Goal: Task Accomplishment & Management: Use online tool/utility

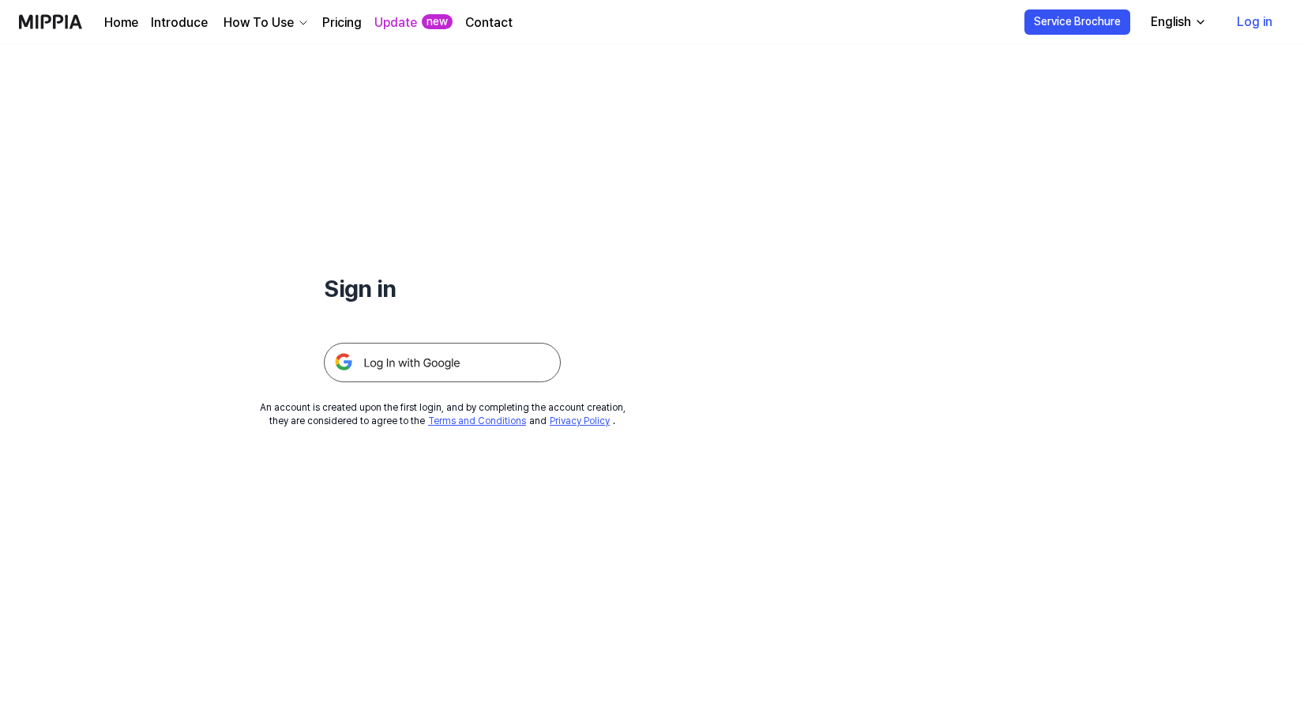
click at [382, 363] on img at bounding box center [442, 362] width 237 height 39
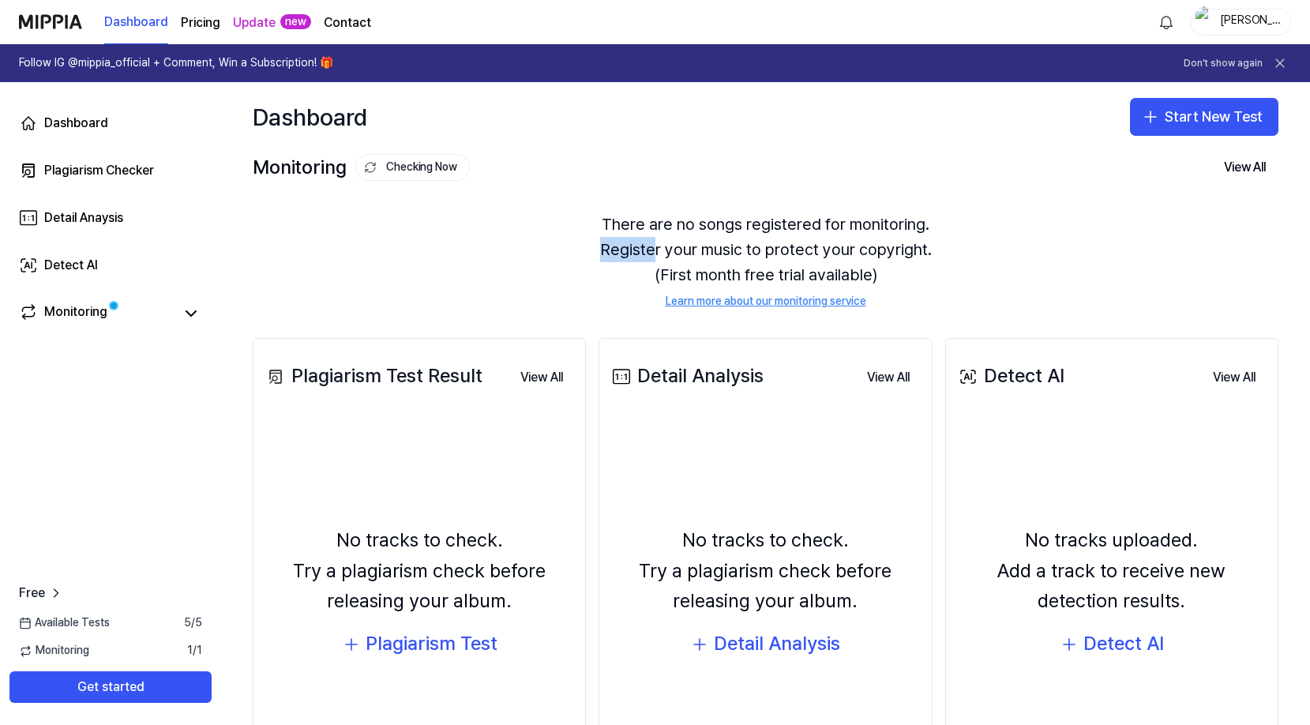
drag, startPoint x: 601, startPoint y: 246, endPoint x: 655, endPoint y: 250, distance: 53.8
click at [655, 250] on div "There are no songs registered for monitoring. Register your music to protect yo…" at bounding box center [766, 261] width 1026 height 136
click at [466, 31] on div "Dashboard Pricing Update new Contact [PERSON_NAME]" at bounding box center [655, 21] width 1272 height 43
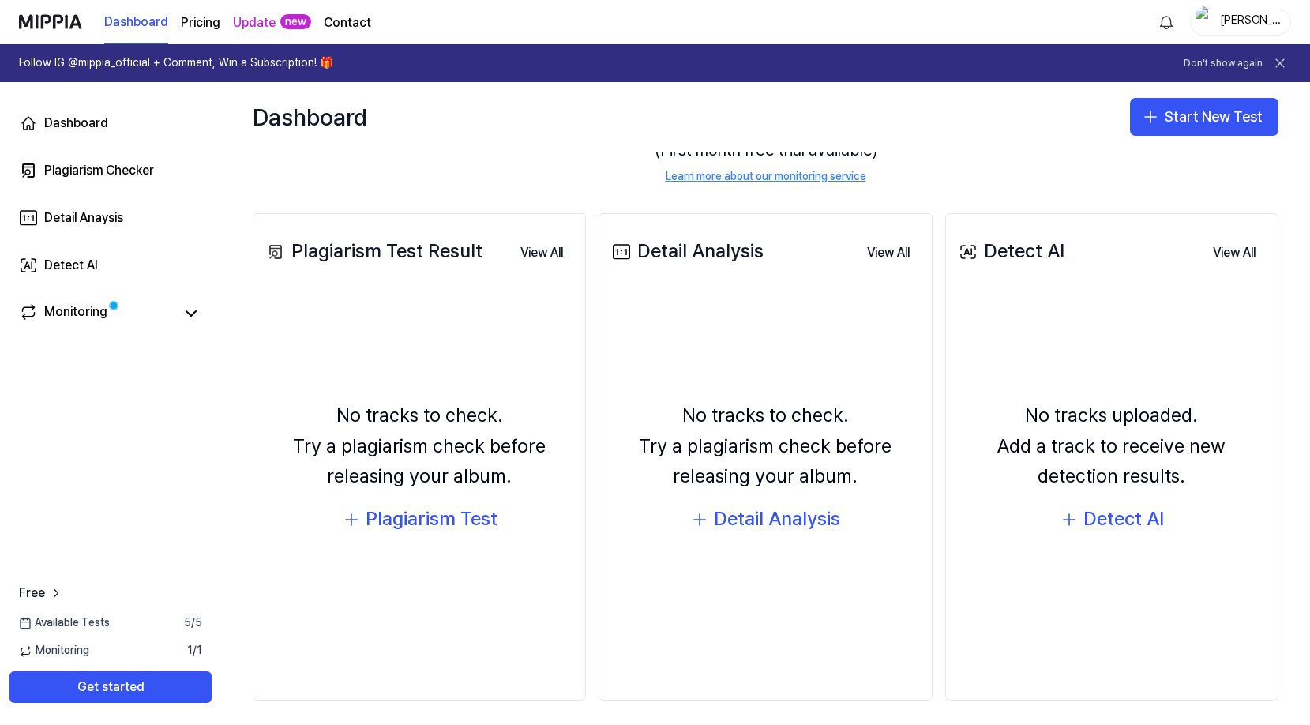
scroll to position [132, 0]
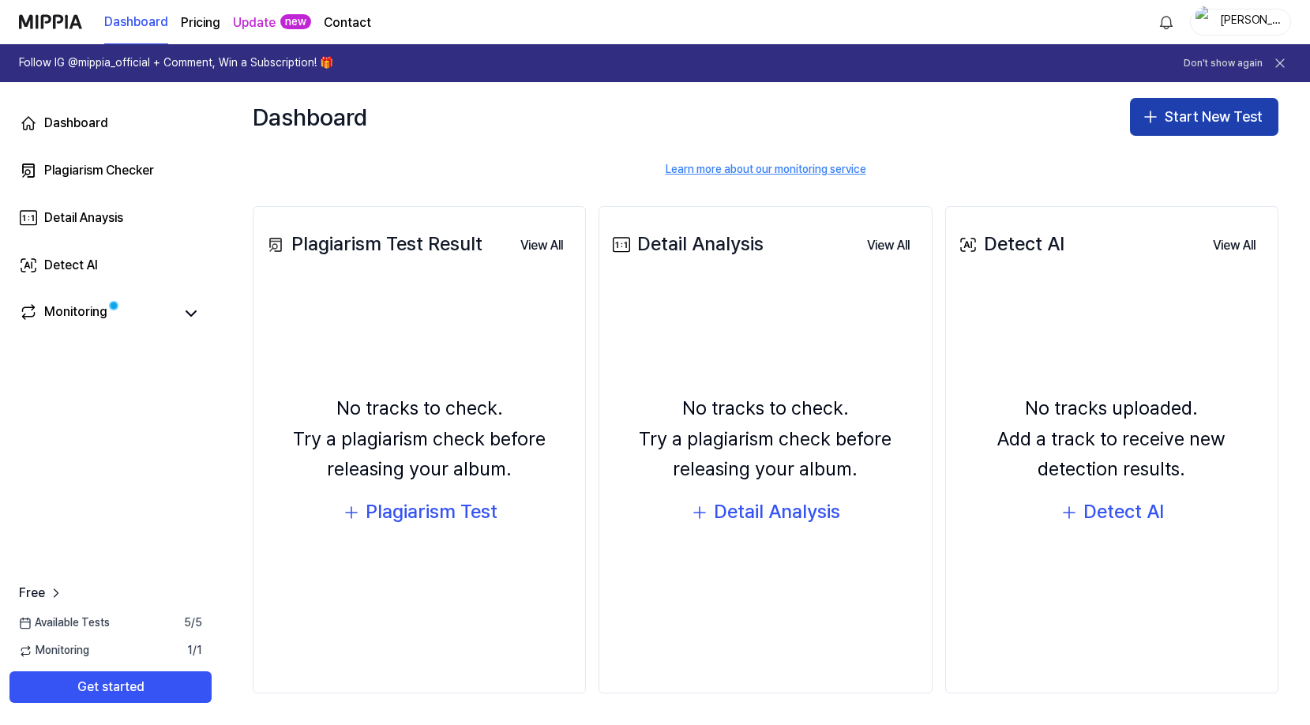
click at [1209, 118] on button "Start New Test" at bounding box center [1204, 117] width 148 height 38
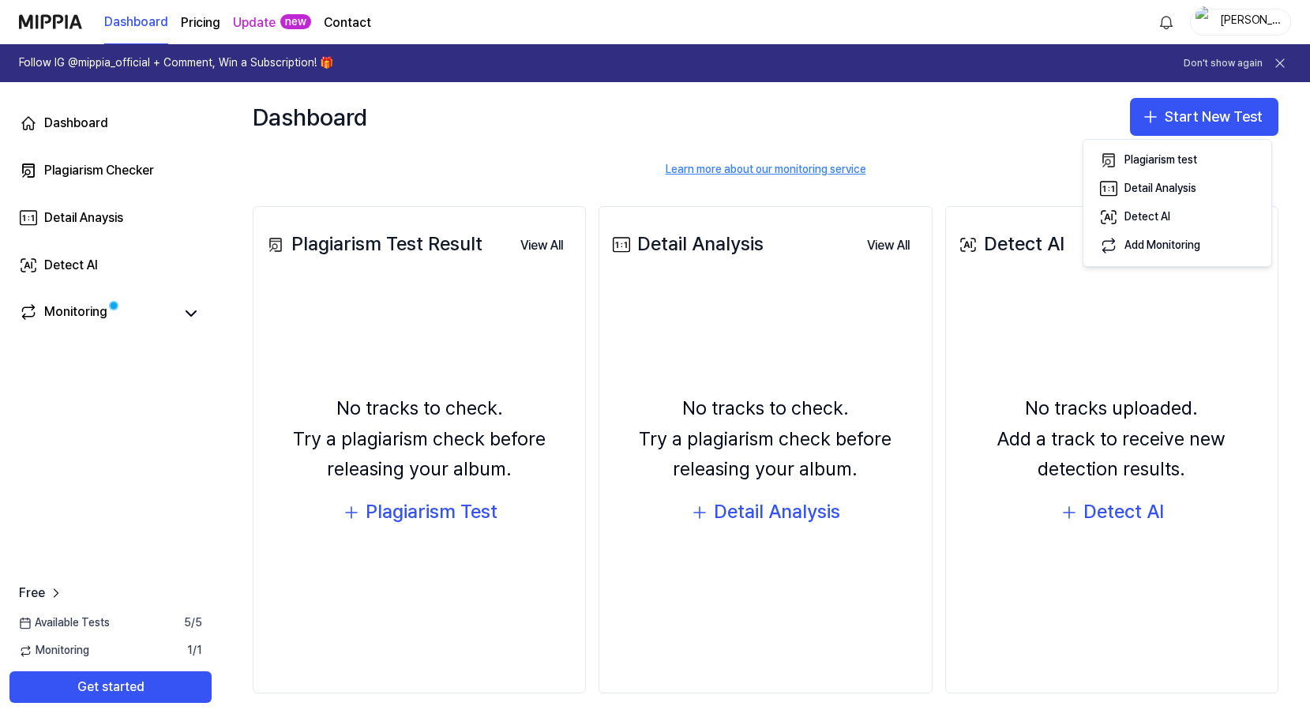
click at [876, 144] on div "Dashboard Start New Test" at bounding box center [765, 116] width 1089 height 69
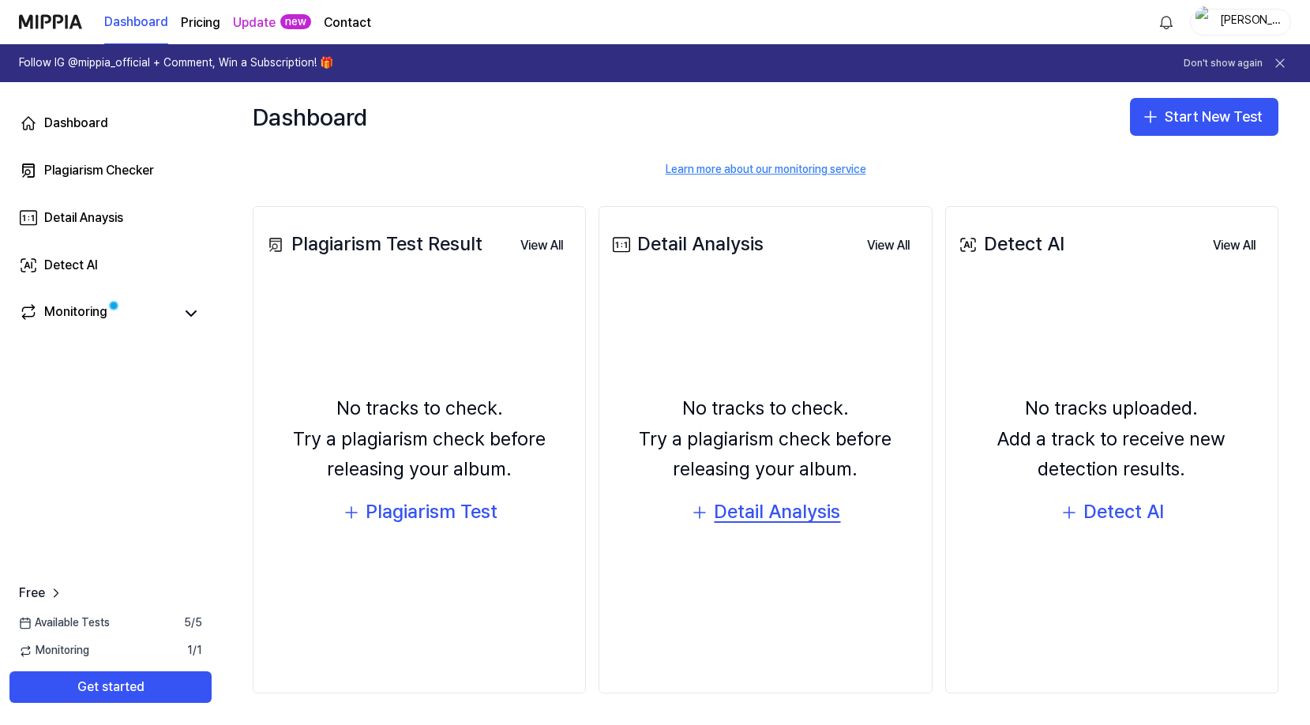
click at [816, 514] on div "Detail Analysis" at bounding box center [777, 512] width 126 height 30
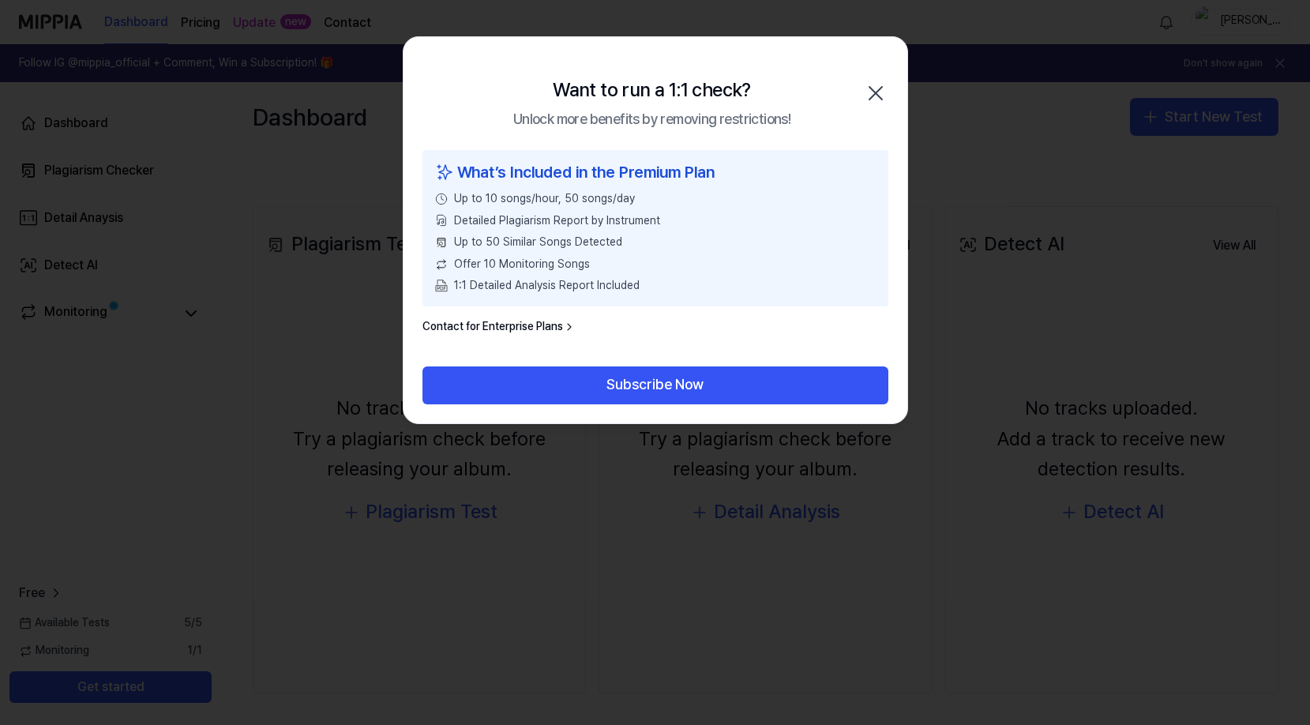
click at [884, 85] on icon "button" at bounding box center [875, 93] width 25 height 25
